Goal: Communication & Community: Connect with others

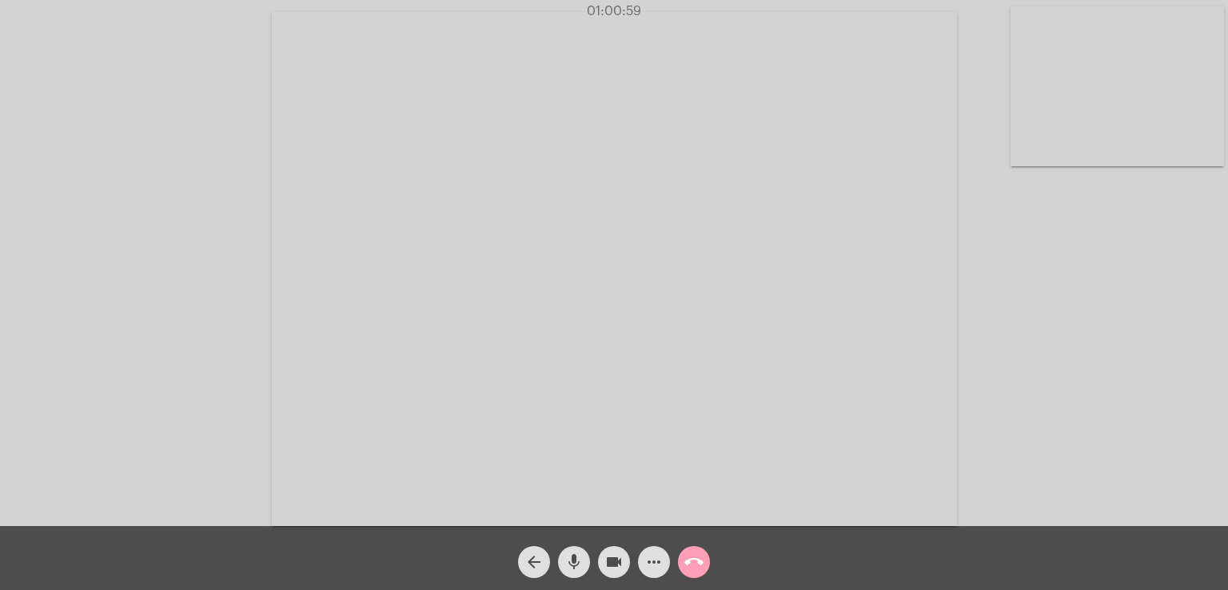
click at [699, 564] on mat-icon "call_end" at bounding box center [693, 561] width 19 height 19
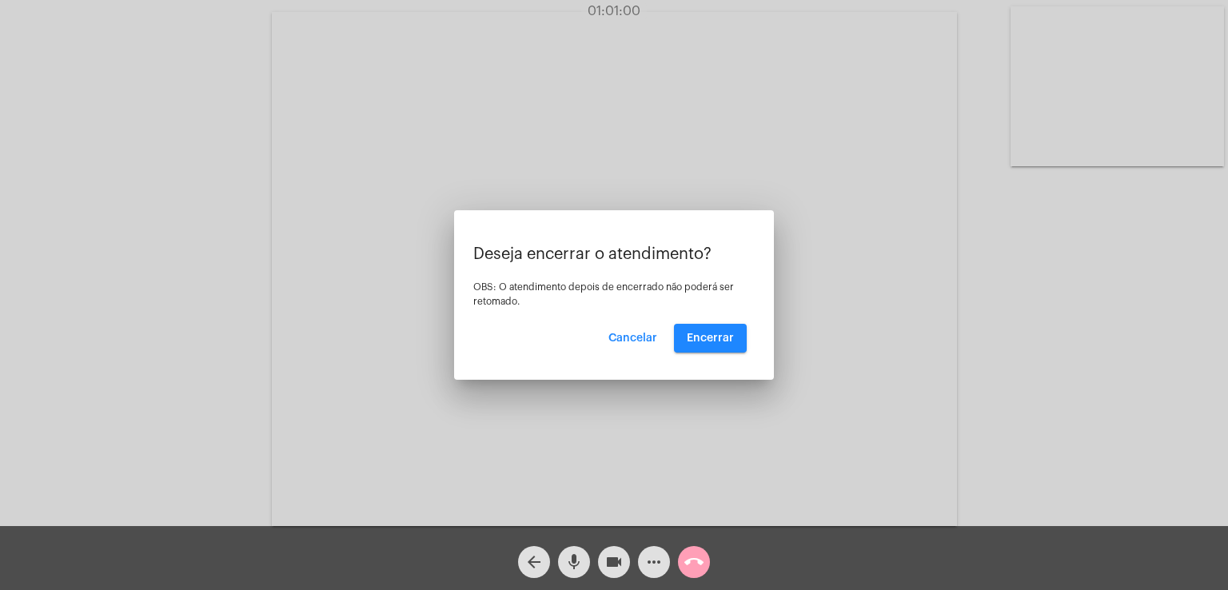
click at [699, 564] on div at bounding box center [614, 295] width 1228 height 590
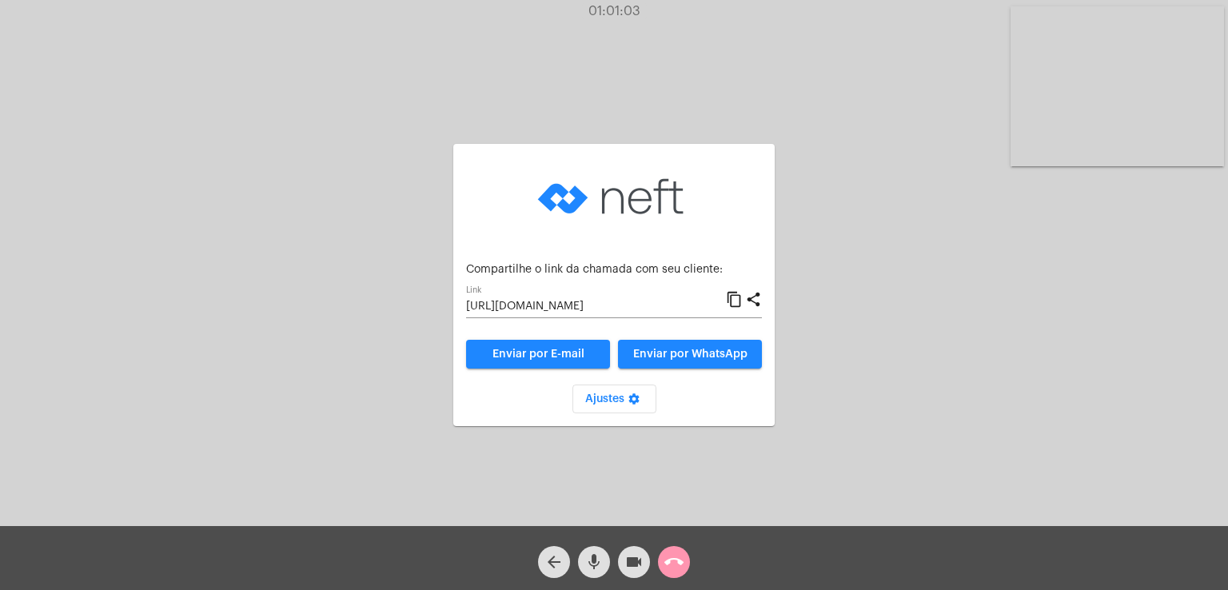
click at [699, 564] on div "arrow_back mic videocam call_end" at bounding box center [614, 558] width 1228 height 64
click at [678, 561] on mat-icon "call_end" at bounding box center [673, 561] width 19 height 19
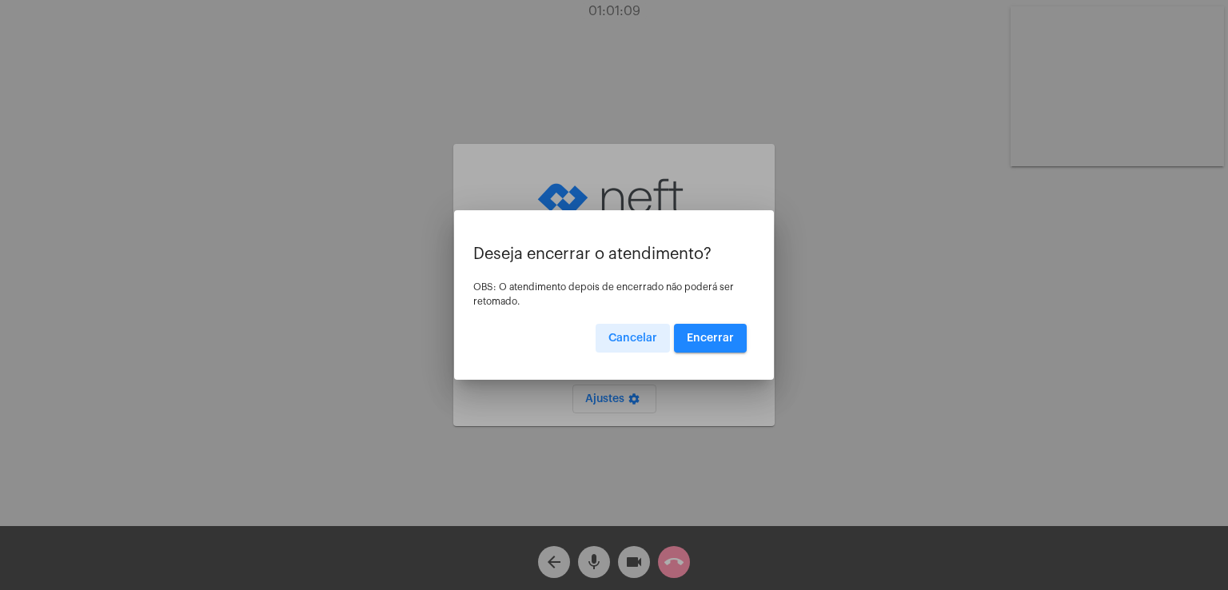
click at [724, 336] on span "Encerrar" at bounding box center [710, 338] width 47 height 11
